Goal: Information Seeking & Learning: Understand process/instructions

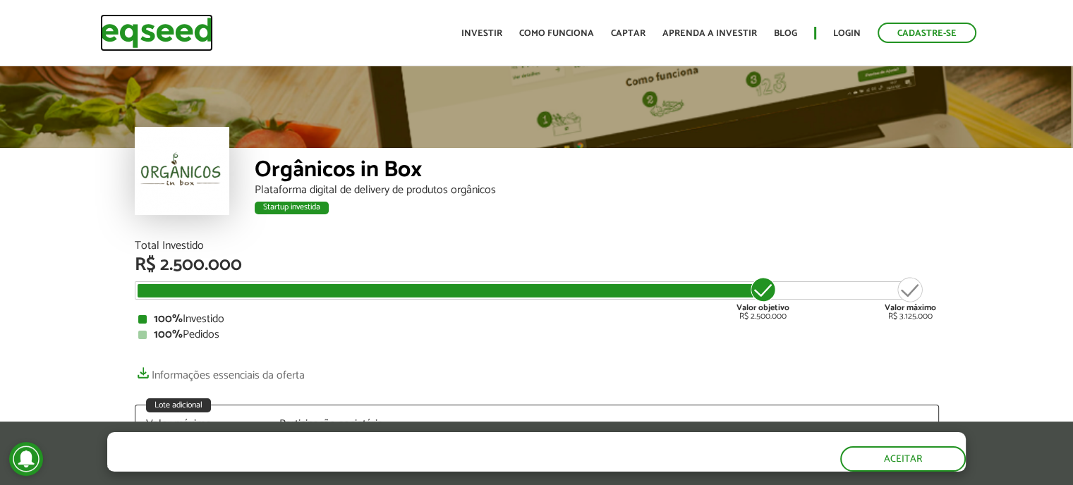
click at [161, 21] on img at bounding box center [156, 32] width 113 height 37
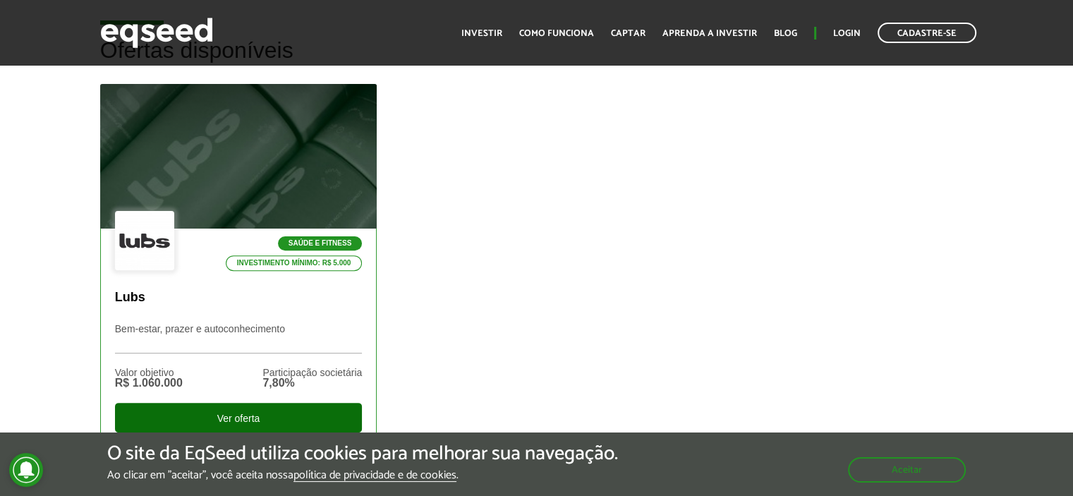
scroll to position [635, 0]
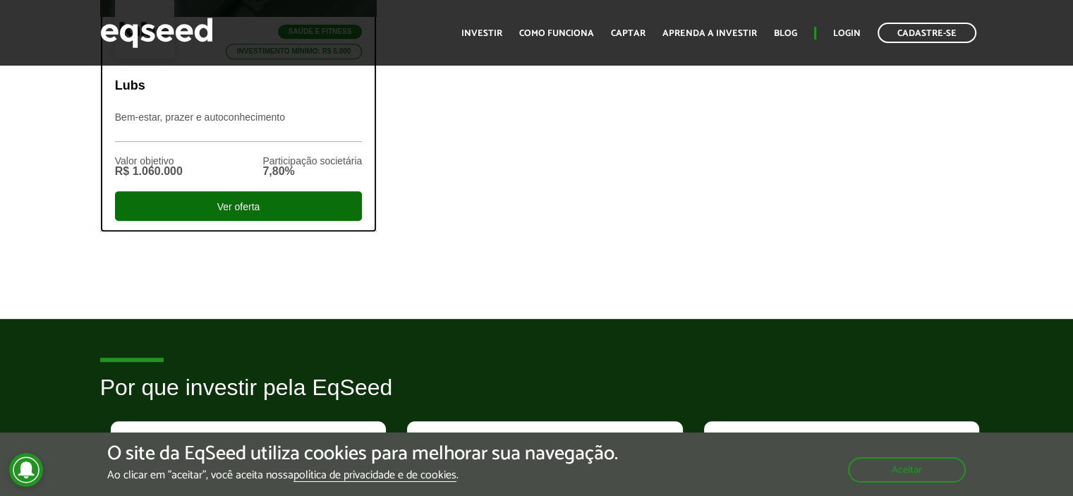
click at [248, 203] on div "Ver oferta" at bounding box center [239, 206] width 248 height 30
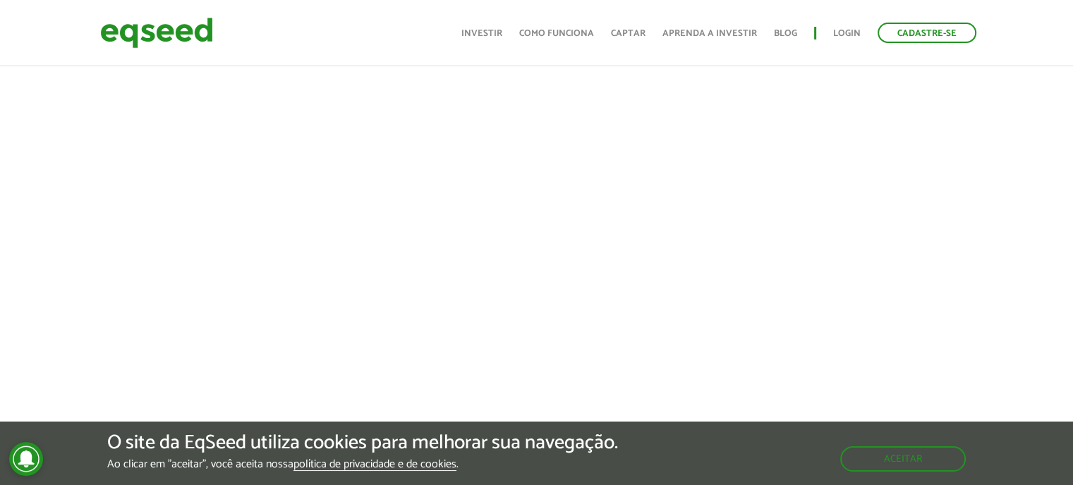
scroll to position [635, 0]
click at [977, 209] on div at bounding box center [536, 157] width 1073 height 481
click at [1012, 337] on div at bounding box center [536, 157] width 1073 height 481
click at [487, 32] on link "Investir" at bounding box center [481, 33] width 41 height 9
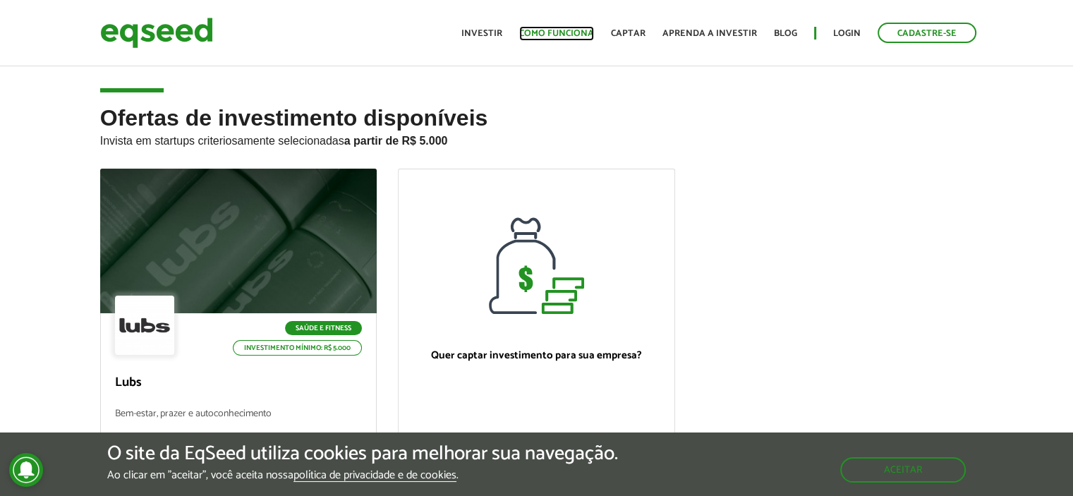
click at [567, 31] on link "Como funciona" at bounding box center [556, 33] width 75 height 9
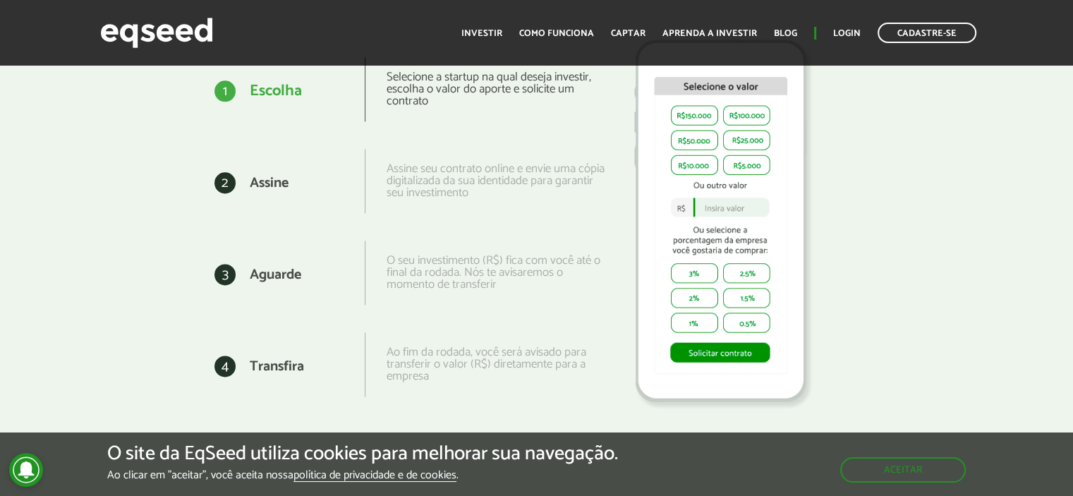
scroll to position [1835, 0]
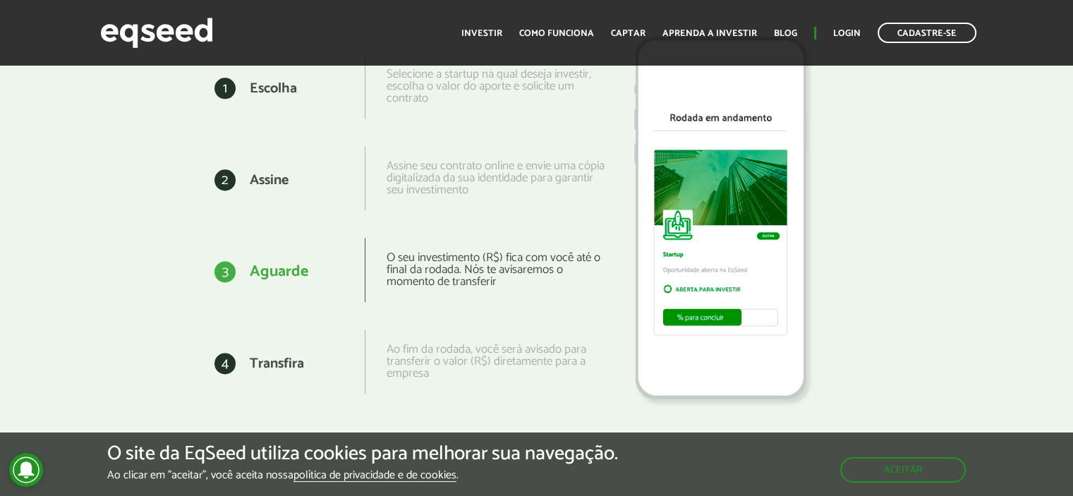
click at [536, 255] on div "O seu investimento (R$) fica com você até o final da rodada. Nós te avisaremos …" at bounding box center [485, 270] width 241 height 64
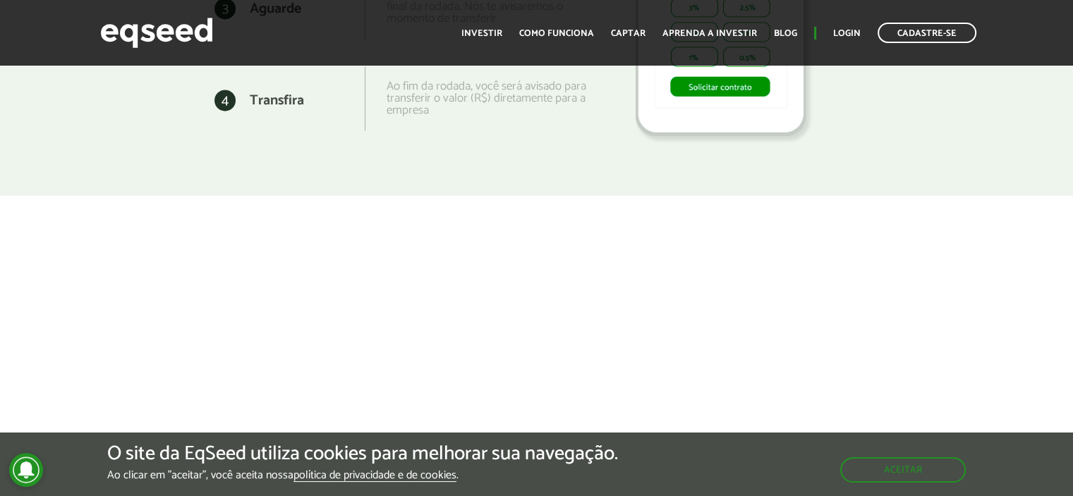
scroll to position [2329, 0]
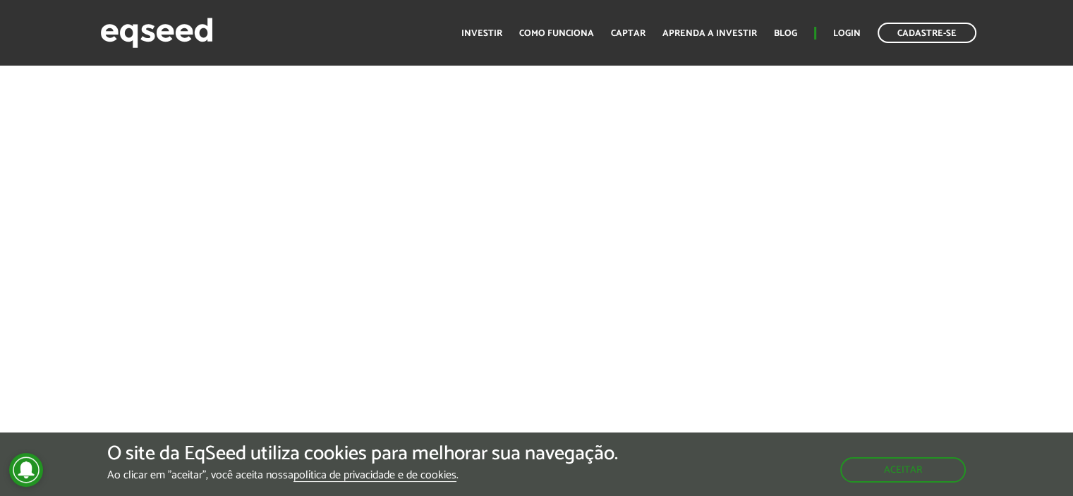
click at [113, 152] on div at bounding box center [536, 181] width 1073 height 433
